Goal: Check status: Check status

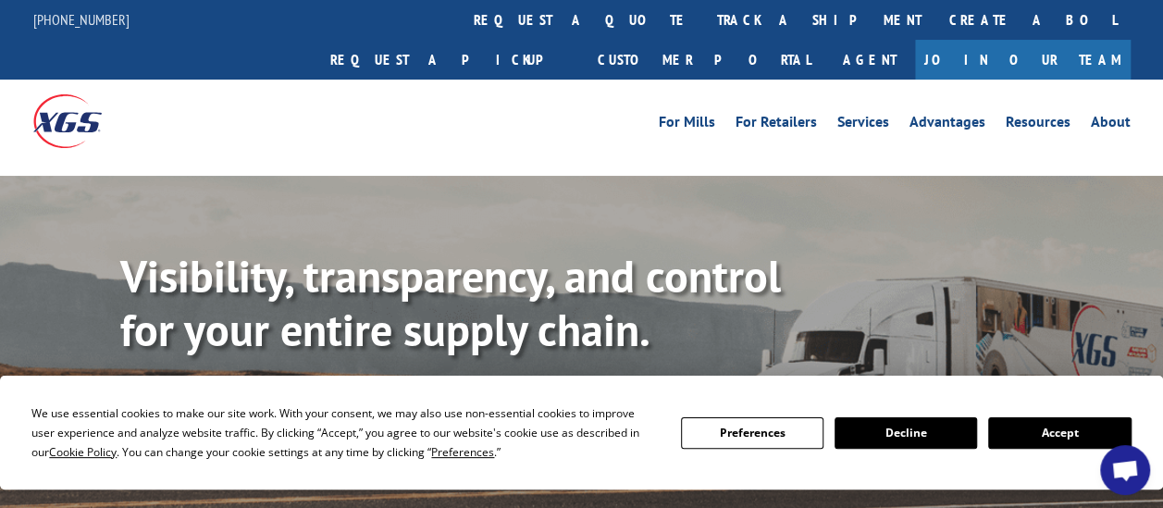
click at [1029, 433] on button "Accept" at bounding box center [1059, 432] width 142 height 31
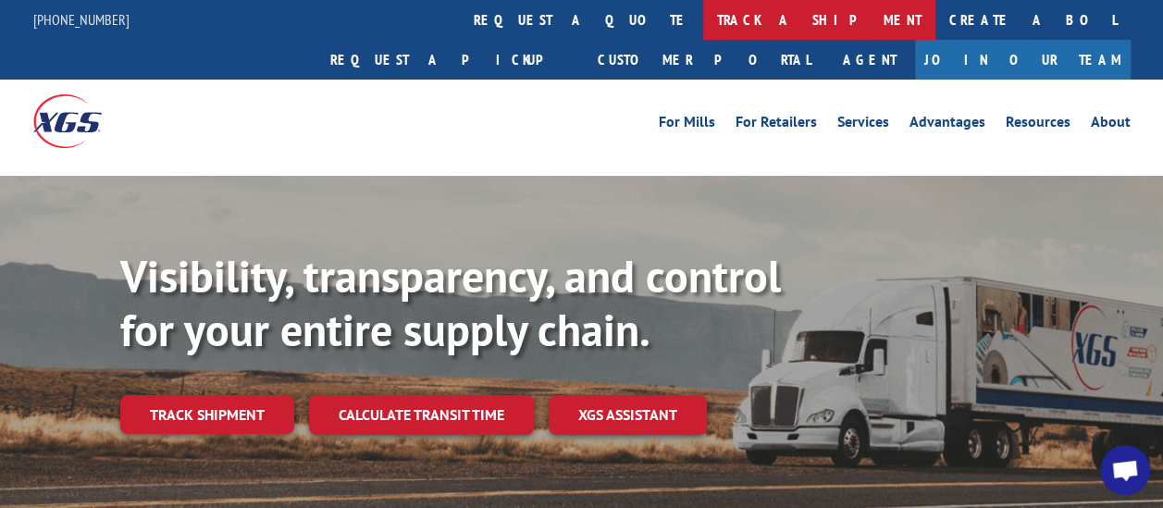
click at [703, 23] on link "track a shipment" at bounding box center [819, 20] width 232 height 40
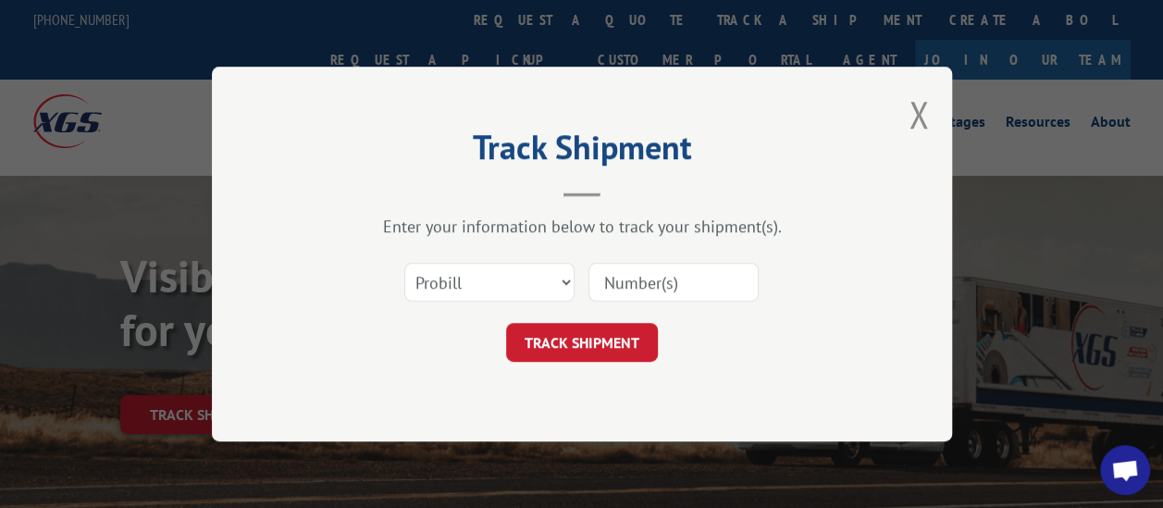
click at [692, 287] on input at bounding box center [673, 282] width 170 height 39
type input "2839717"
click button "TRACK SHIPMENT" at bounding box center [582, 342] width 152 height 39
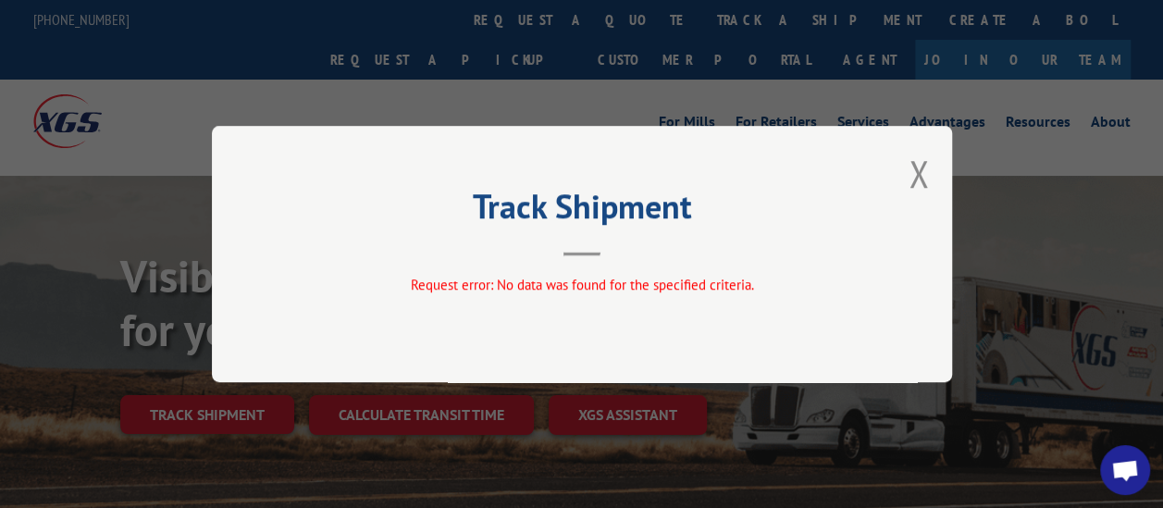
click at [670, 271] on div "Track Shipment Request error: No data was found for the specified criteria." at bounding box center [582, 254] width 740 height 256
click at [910, 163] on button "Close modal" at bounding box center [919, 173] width 20 height 49
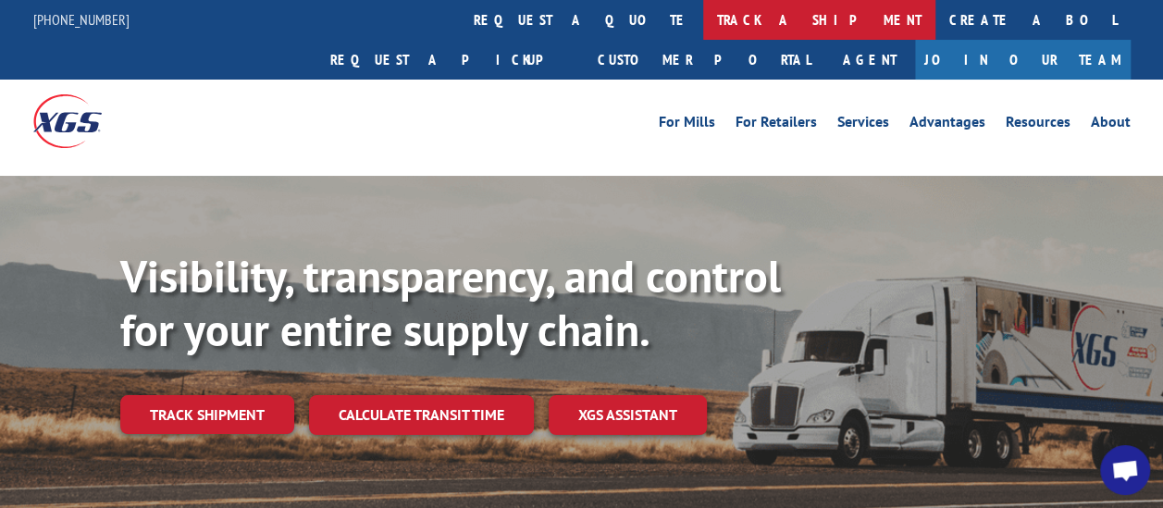
click at [703, 19] on link "track a shipment" at bounding box center [819, 20] width 232 height 40
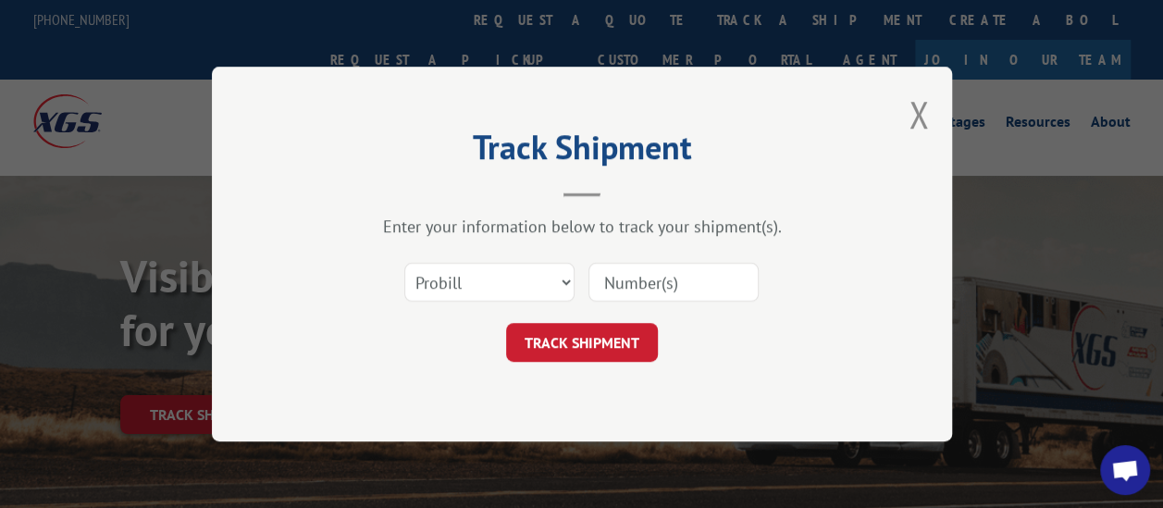
click at [503, 304] on div "Select category... Probill BOL PO" at bounding box center [581, 282] width 555 height 61
click at [511, 283] on select "Select category... Probill BOL PO" at bounding box center [489, 282] width 170 height 39
select select "bol"
click at [404, 263] on select "Select category... Probill BOL PO" at bounding box center [489, 282] width 170 height 39
click at [642, 278] on input at bounding box center [673, 282] width 170 height 39
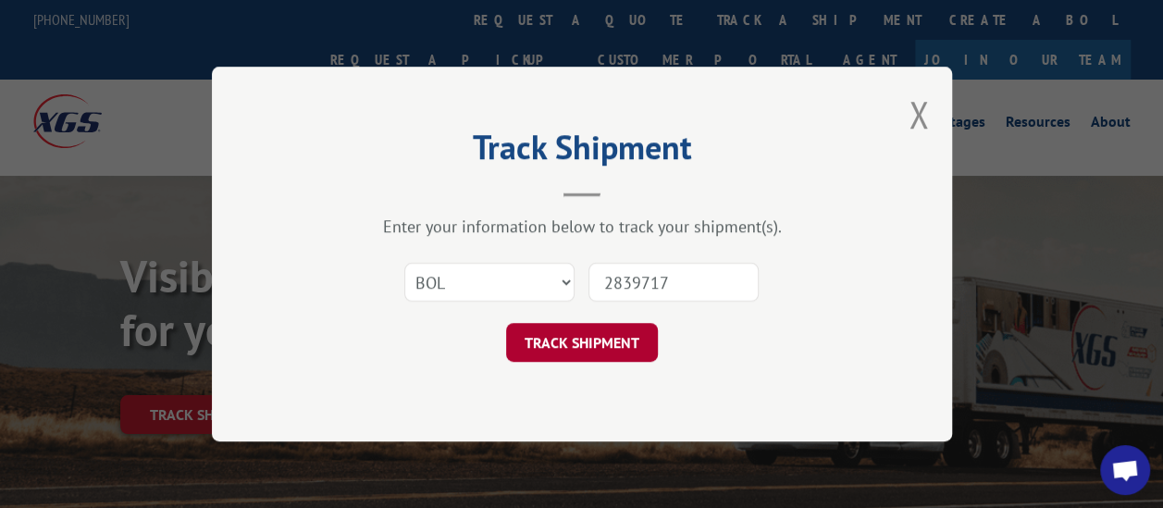
type input "2839717"
click at [600, 352] on button "TRACK SHIPMENT" at bounding box center [582, 342] width 152 height 39
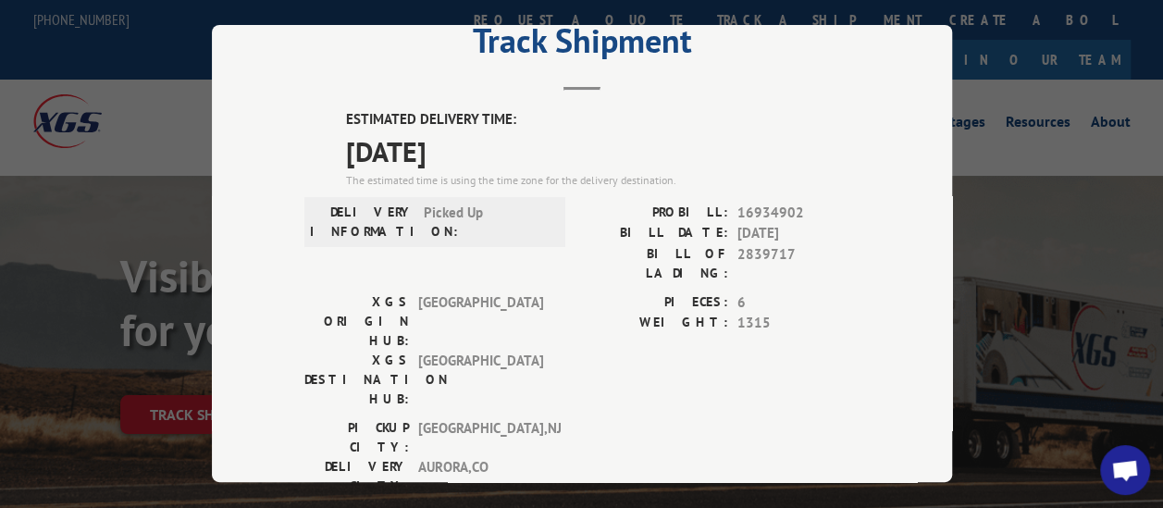
scroll to position [93, 0]
